Goal: Transaction & Acquisition: Purchase product/service

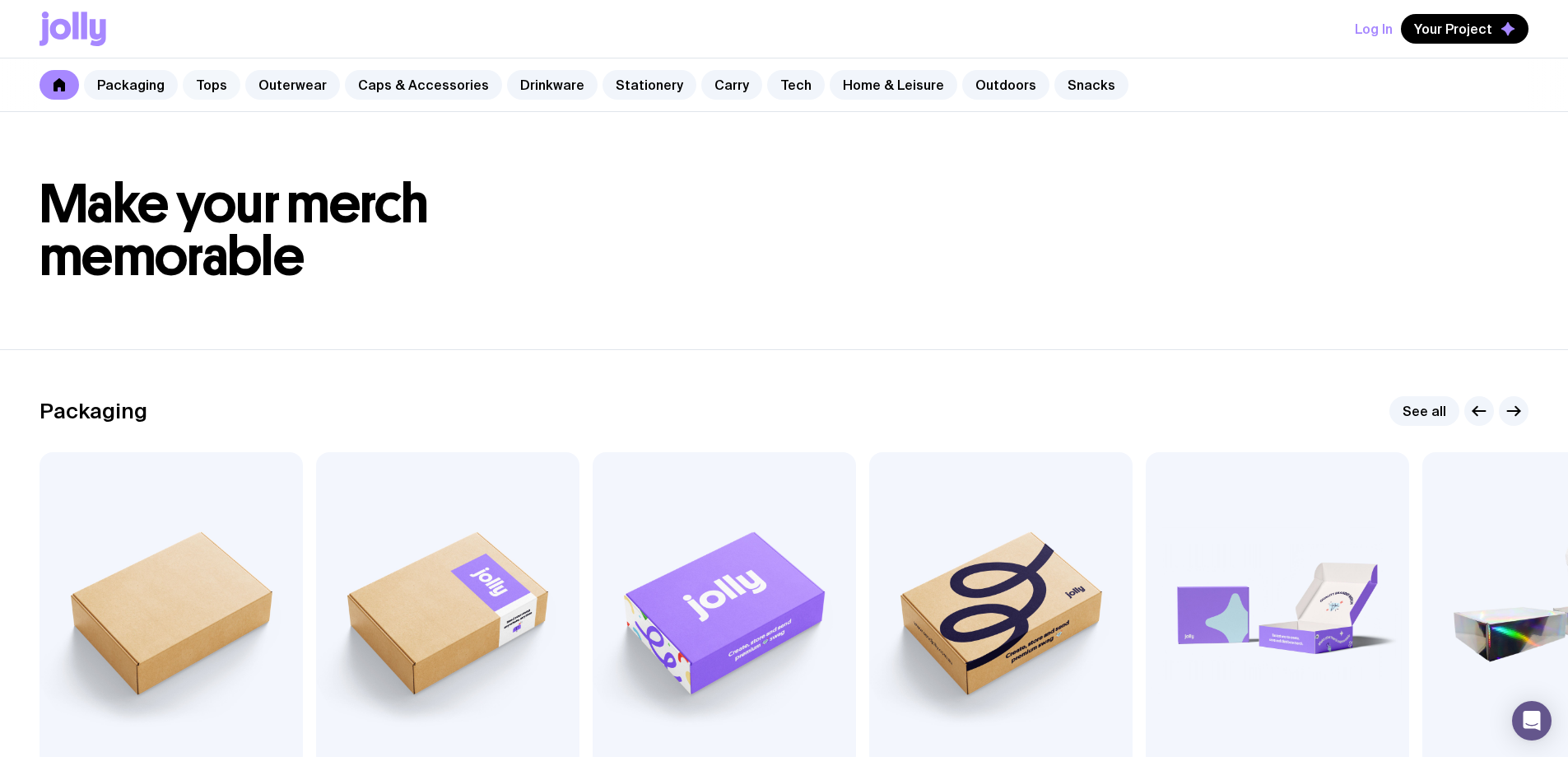
click at [233, 83] on link "Tops" at bounding box center [212, 85] width 58 height 30
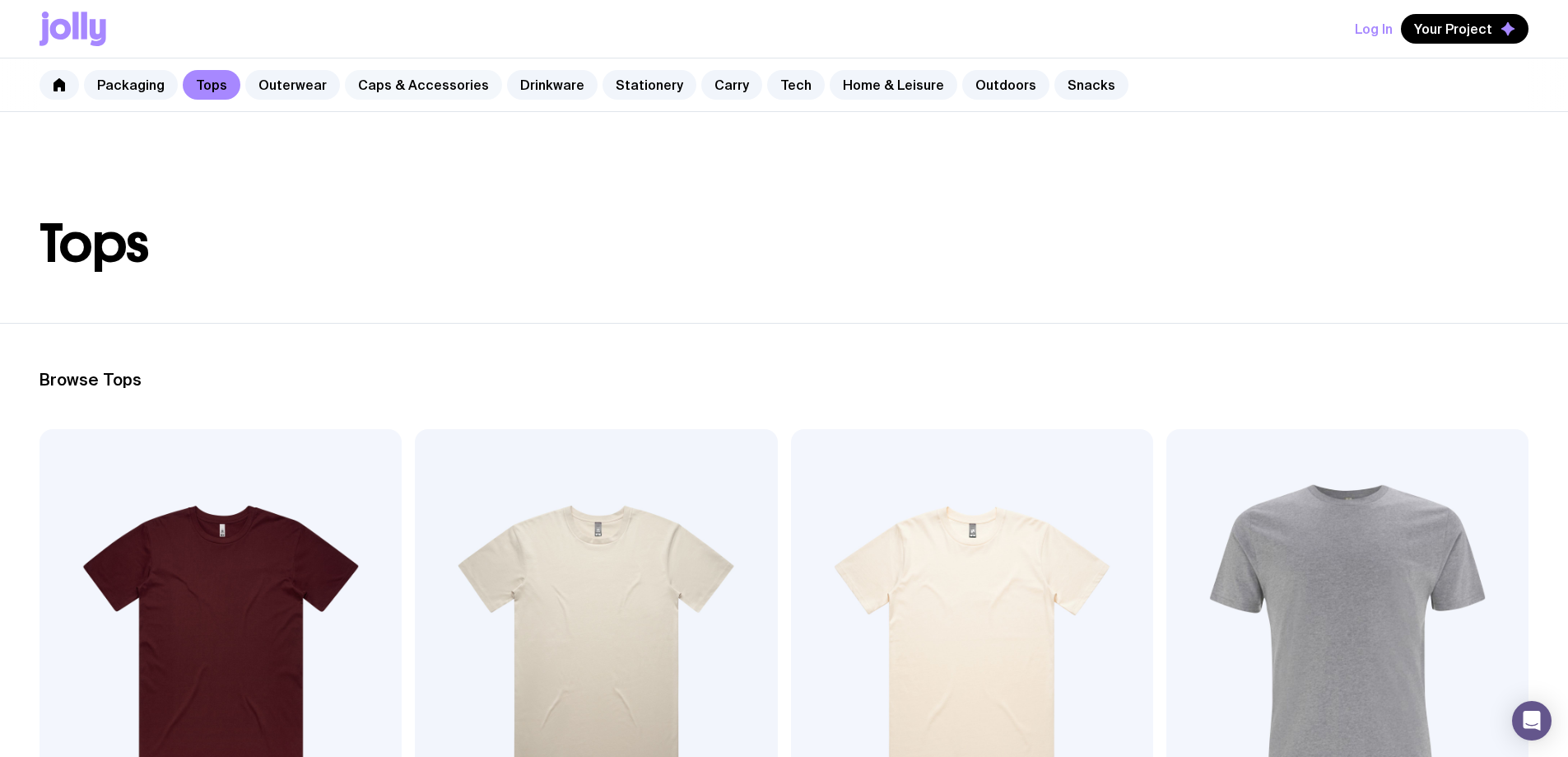
click at [437, 88] on link "Caps & Accessories" at bounding box center [423, 85] width 157 height 30
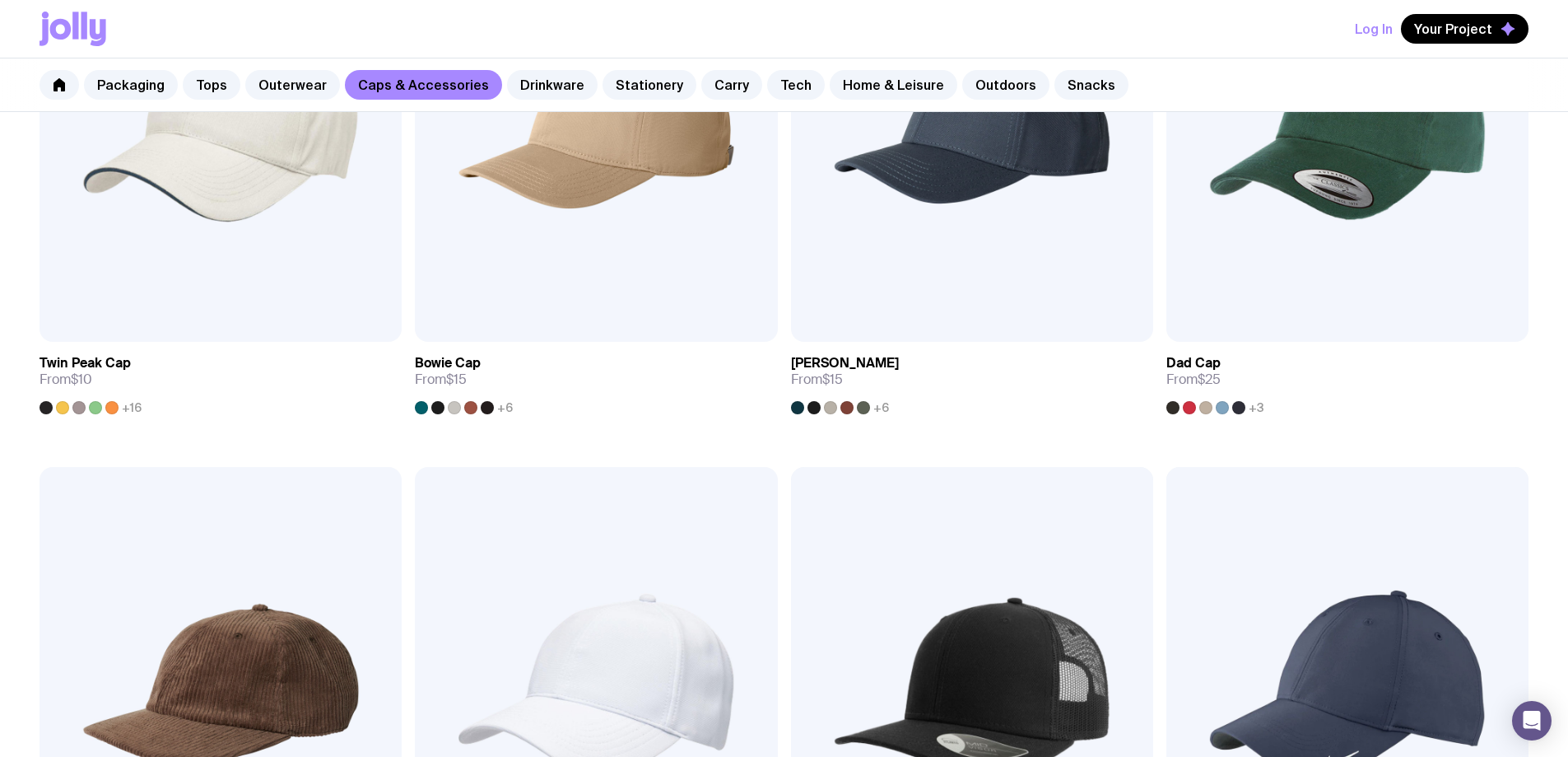
scroll to position [659, 0]
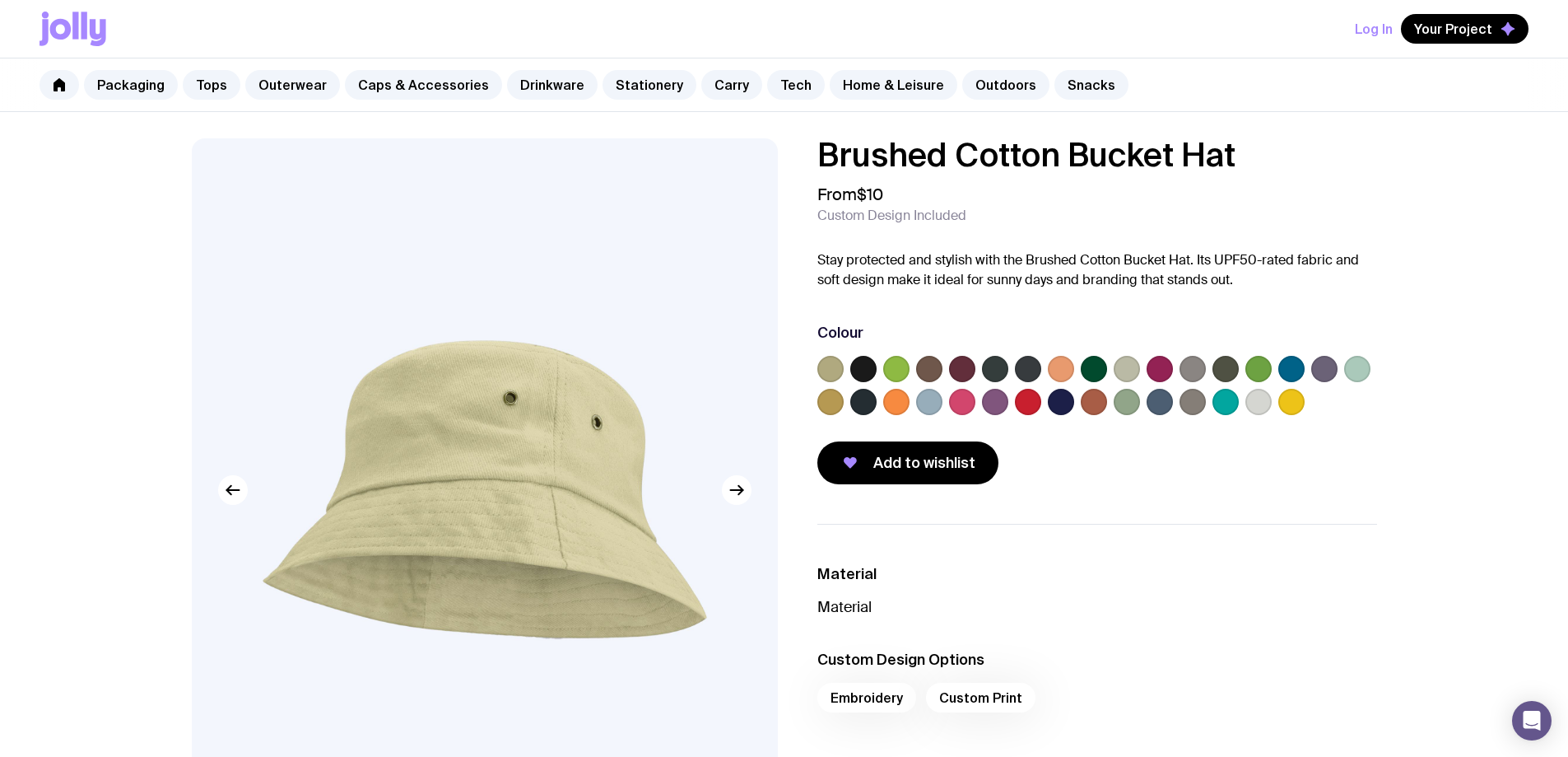
click at [928, 393] on label at bounding box center [928, 401] width 26 height 26
click at [0, 0] on input "radio" at bounding box center [0, 0] width 0 height 0
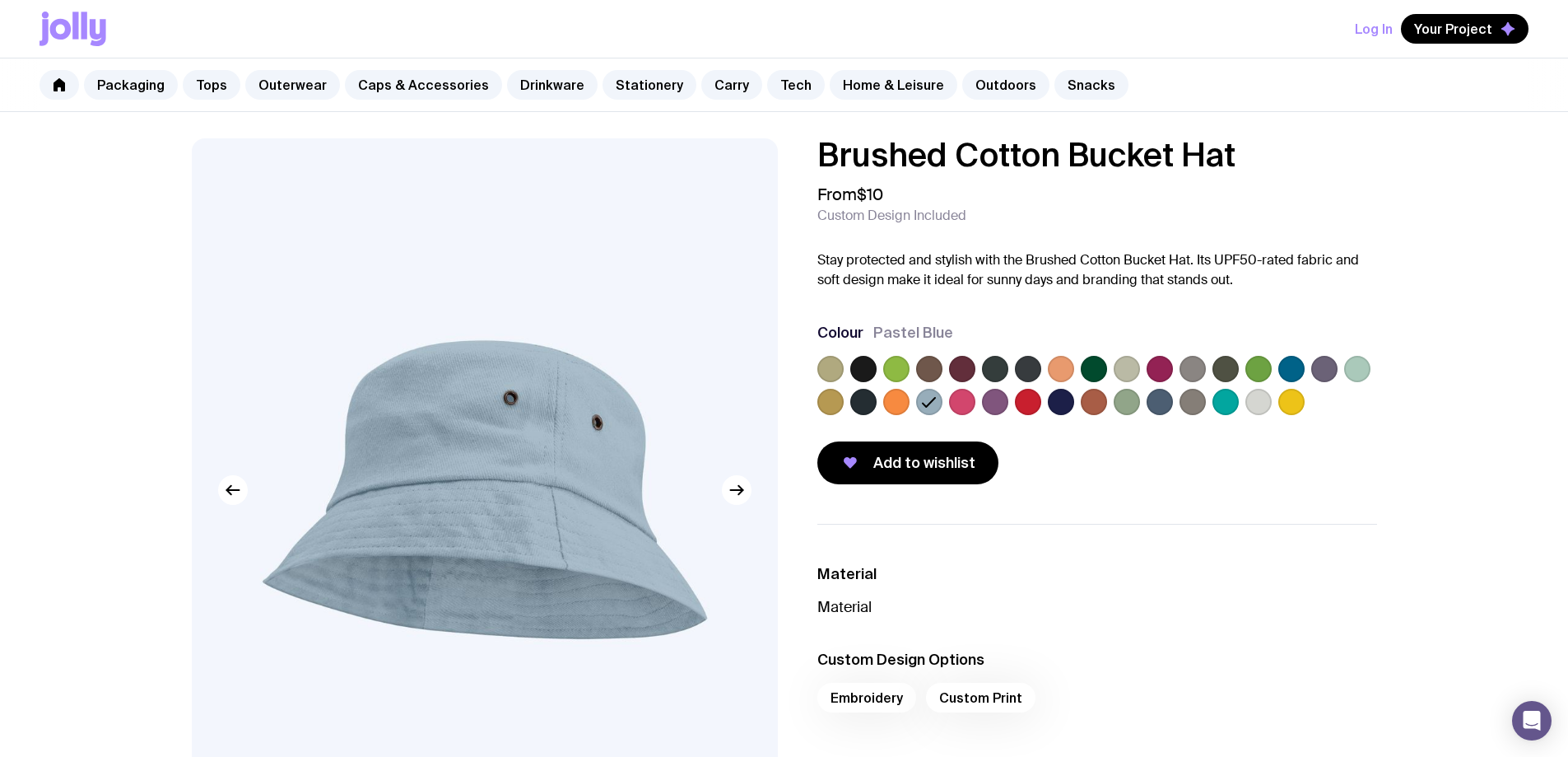
click at [995, 397] on label at bounding box center [995, 401] width 26 height 26
click at [0, 0] on input "radio" at bounding box center [0, 0] width 0 height 0
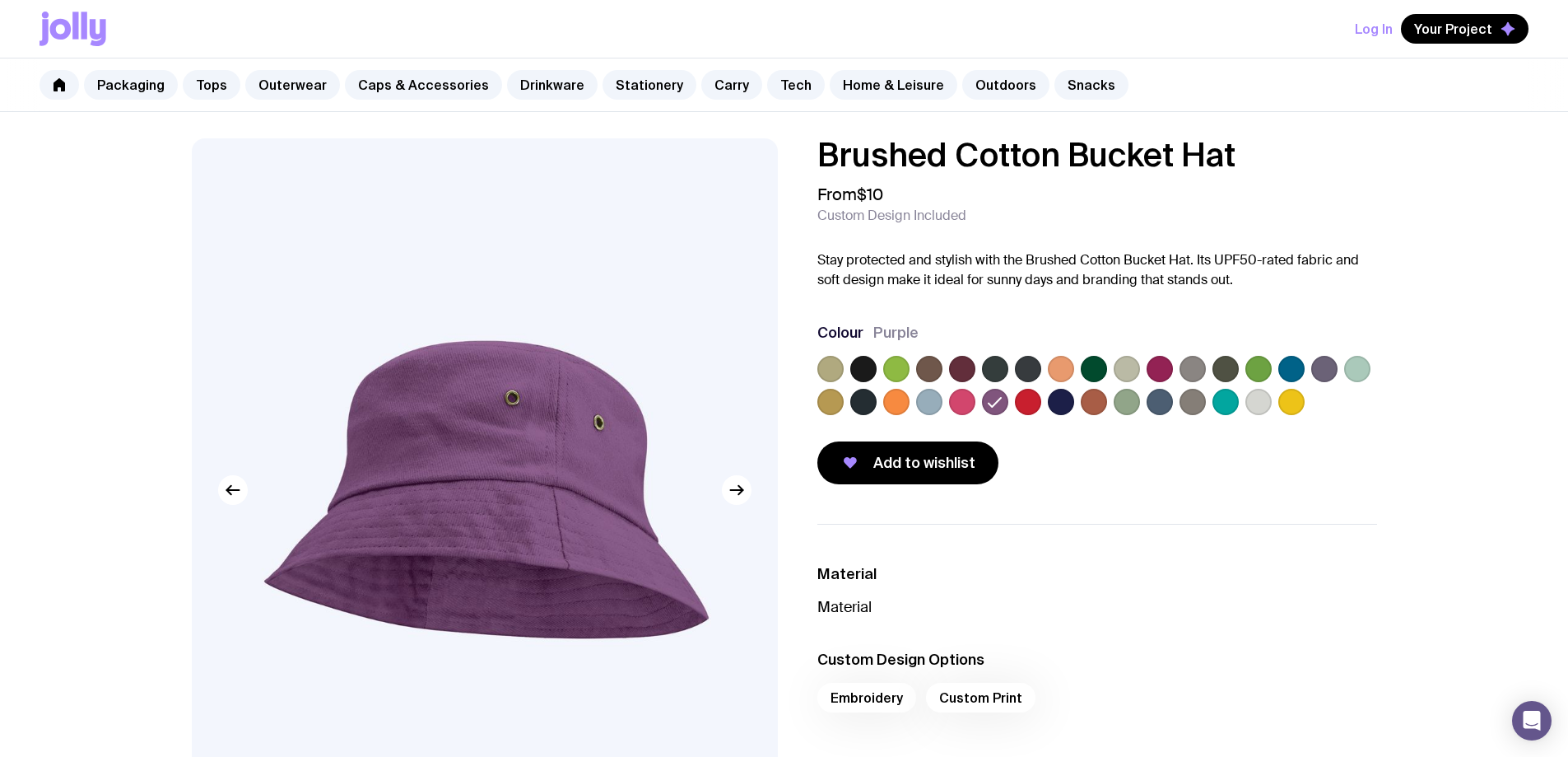
click at [683, 429] on img at bounding box center [486, 490] width 587 height 703
